Goal: Browse casually: Explore the website without a specific task or goal

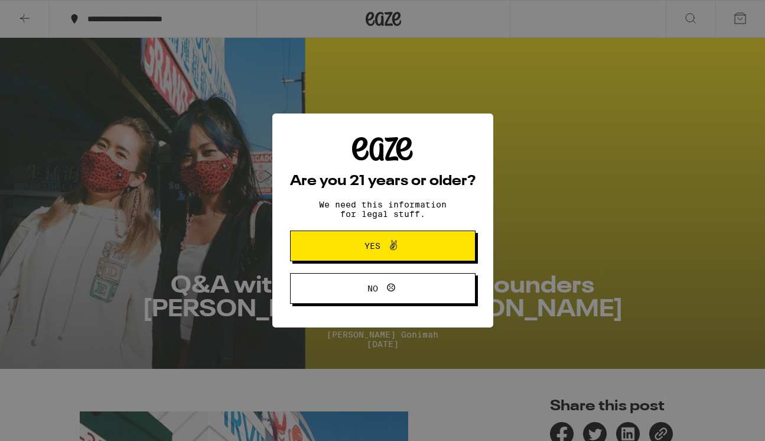
click at [370, 296] on span "No" at bounding box center [383, 287] width 90 height 15
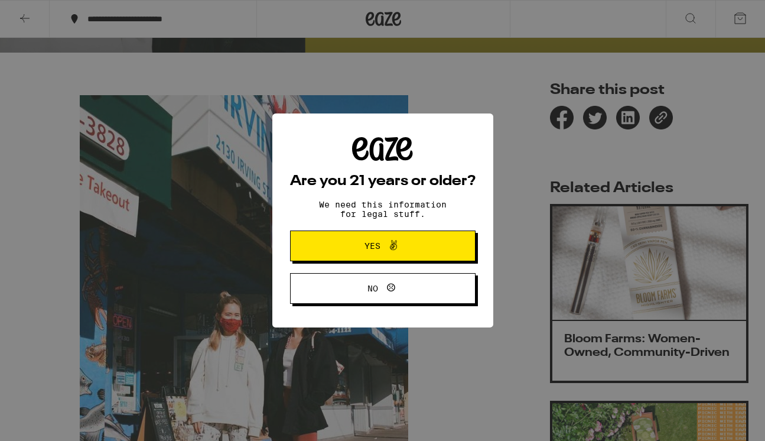
click at [426, 248] on button "Yes" at bounding box center [382, 245] width 185 height 31
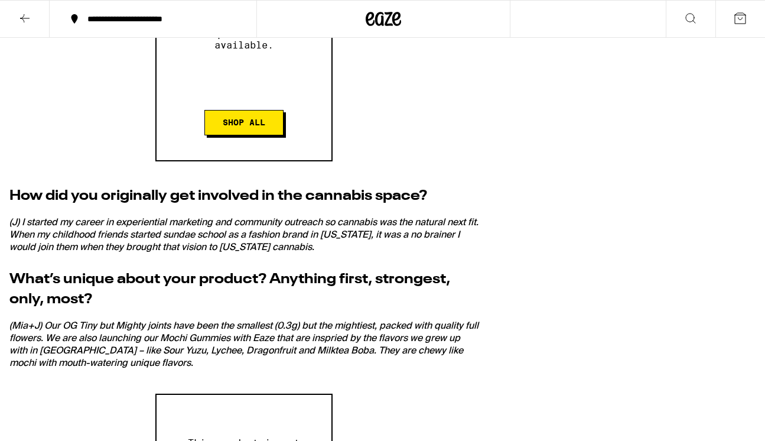
scroll to position [823, 0]
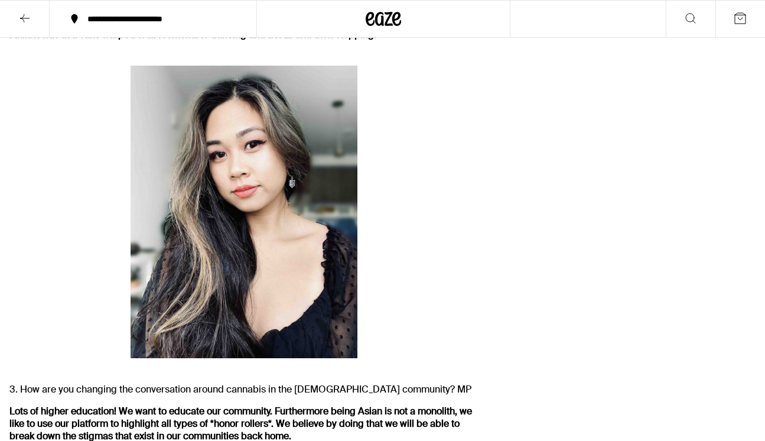
scroll to position [1105, 0]
